Goal: Navigation & Orientation: Find specific page/section

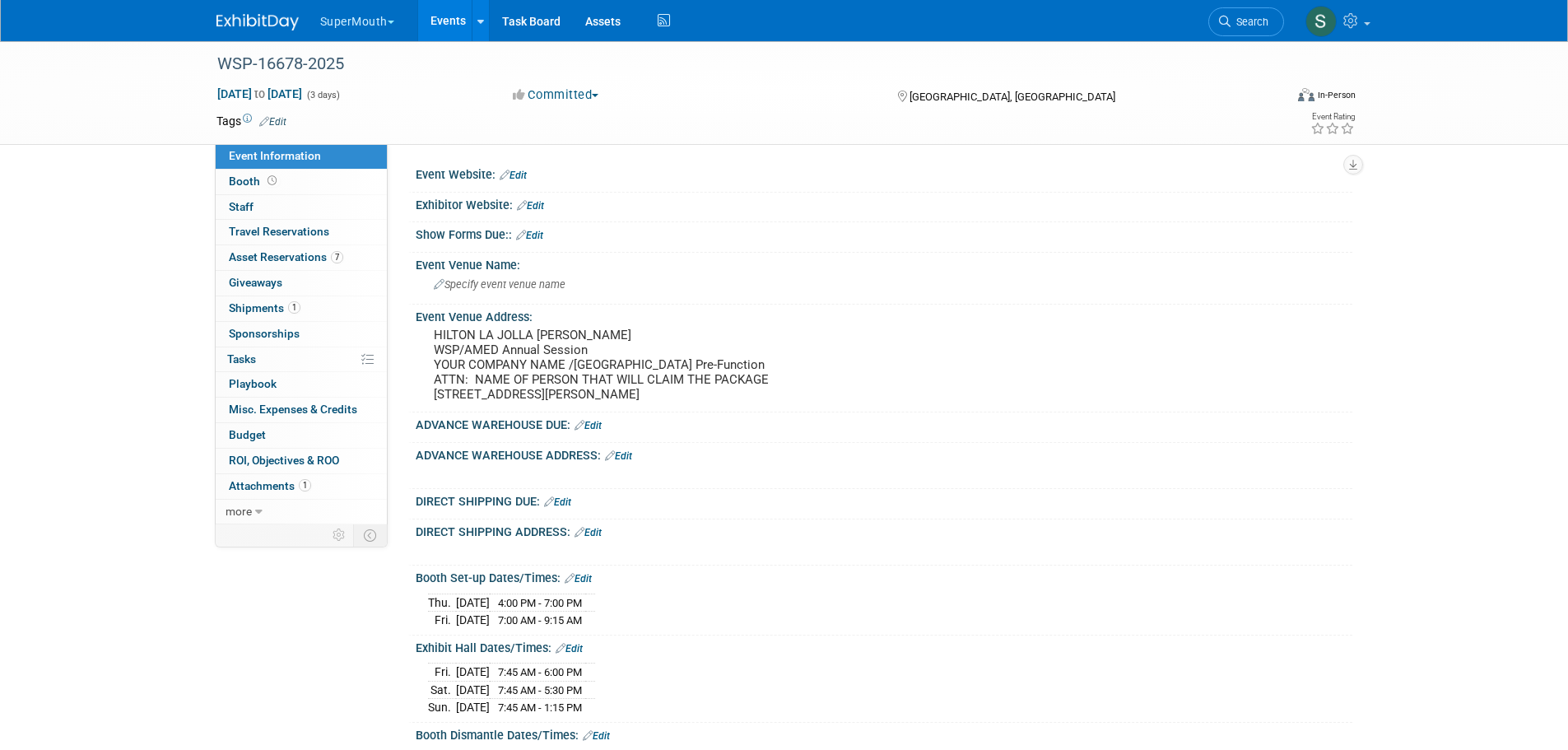
click at [349, 22] on button "SuperMouth" at bounding box center [366, 18] width 96 height 37
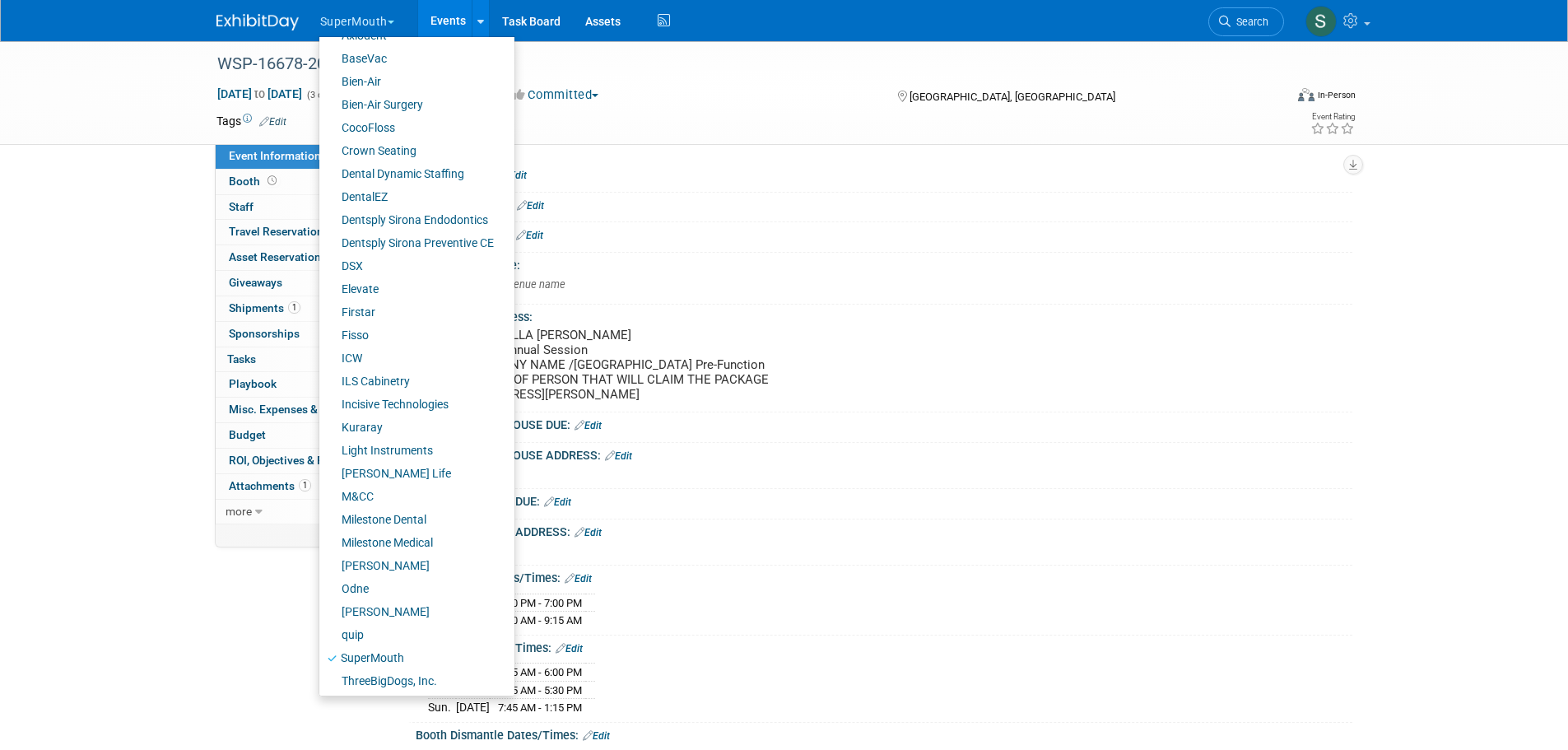
scroll to position [114, 0]
click at [388, 627] on link "quip" at bounding box center [411, 632] width 182 height 23
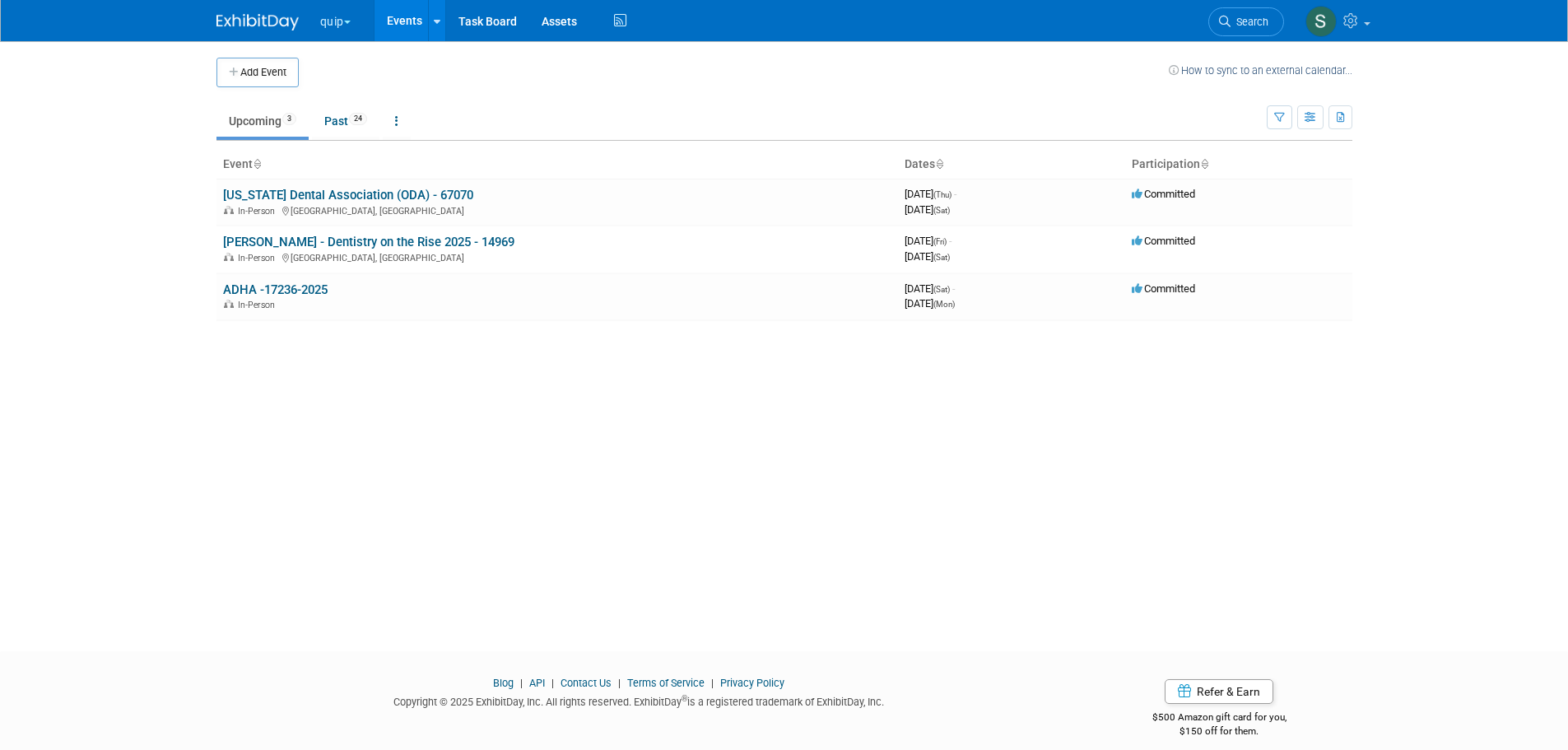
click at [323, 292] on link "ADHA -17236-2025" at bounding box center [275, 290] width 104 height 15
